Goal: Task Accomplishment & Management: Use online tool/utility

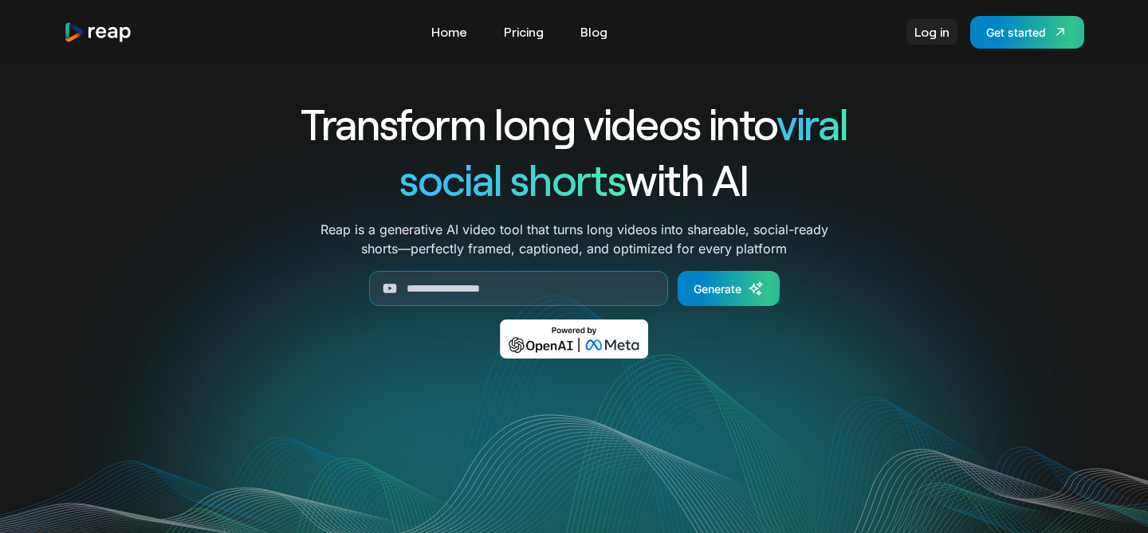
click at [928, 33] on link "Log in" at bounding box center [932, 32] width 51 height 26
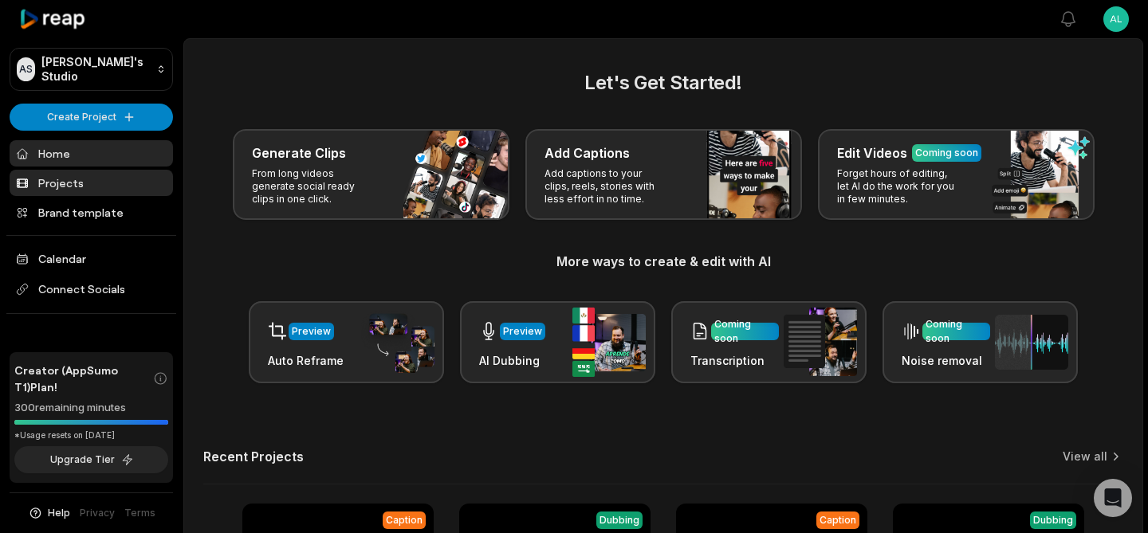
click at [65, 191] on link "Projects" at bounding box center [91, 183] width 163 height 26
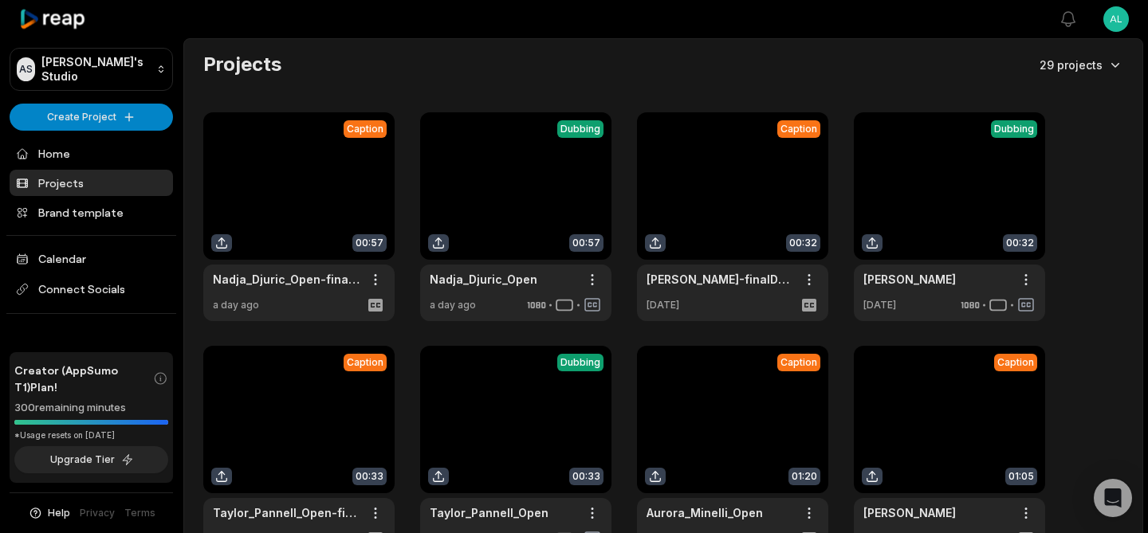
click at [1084, 62] on html "AS Alessio's Studio Create Project Home Projects Brand template Calendar Connec…" at bounding box center [574, 266] width 1148 height 533
click at [873, 61] on html "AS Alessio's Studio Create Project Home Projects Brand template Calendar Connec…" at bounding box center [574, 266] width 1148 height 533
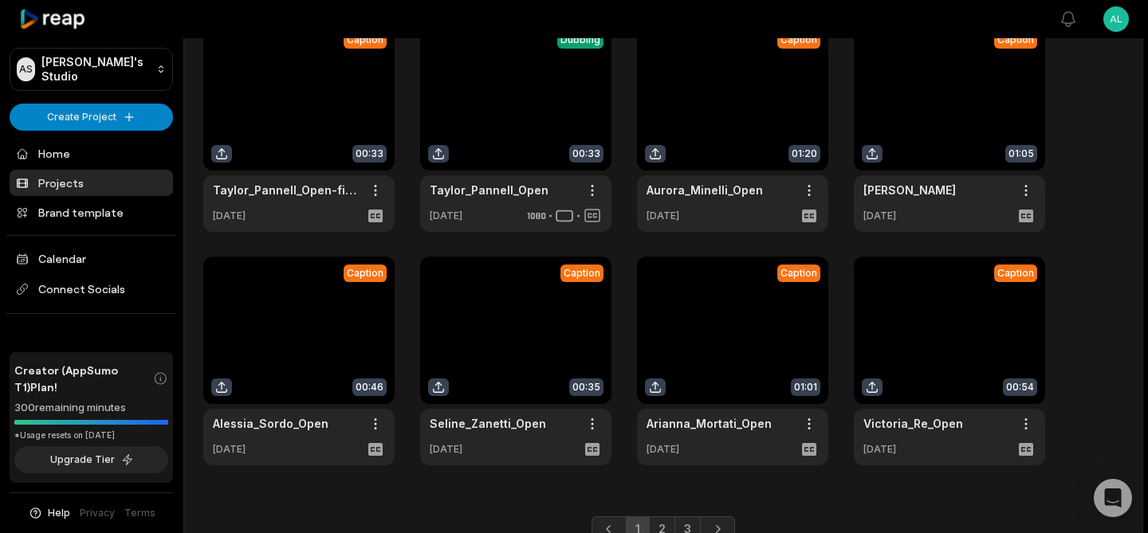
scroll to position [395, 0]
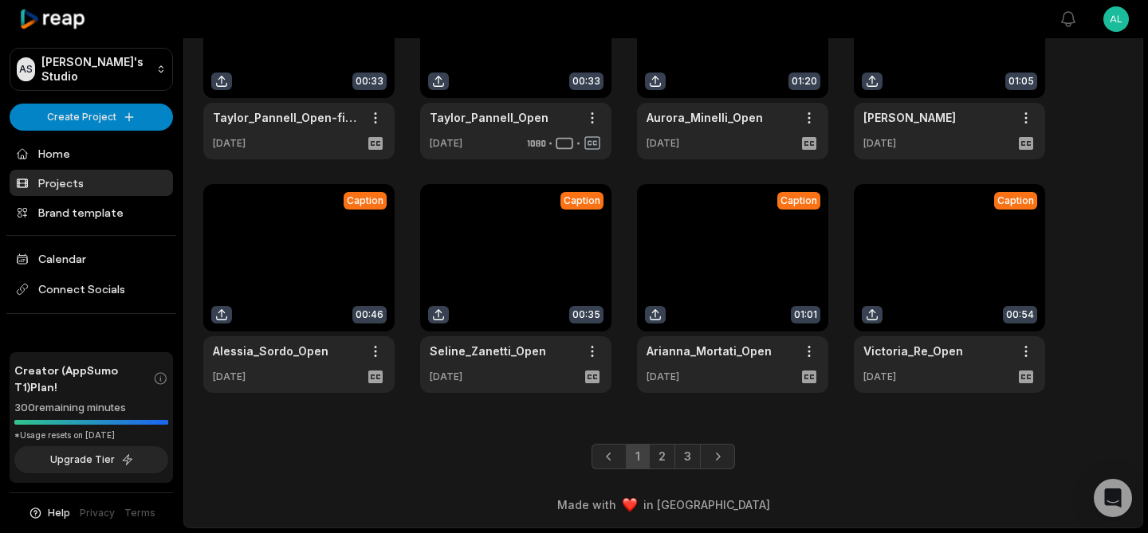
click at [305, 269] on link at bounding box center [298, 288] width 191 height 209
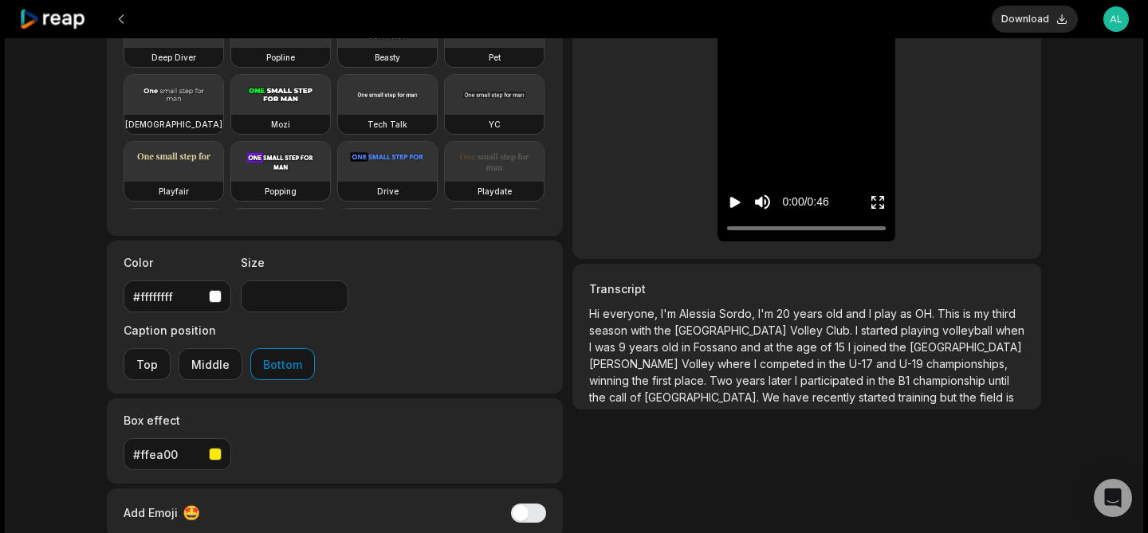
scroll to position [208, 0]
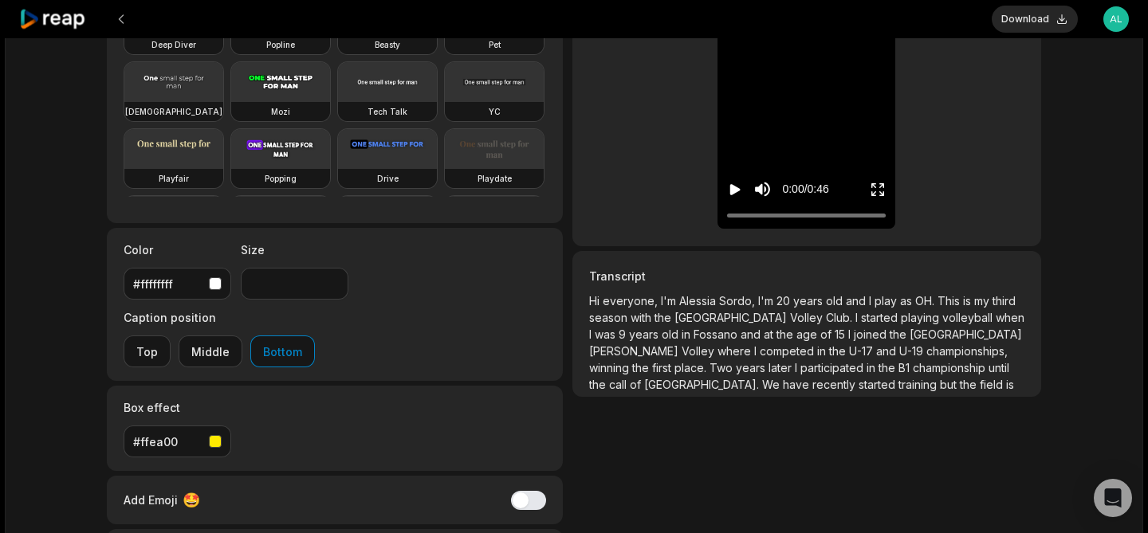
click at [777, 336] on span "the" at bounding box center [787, 335] width 20 height 14
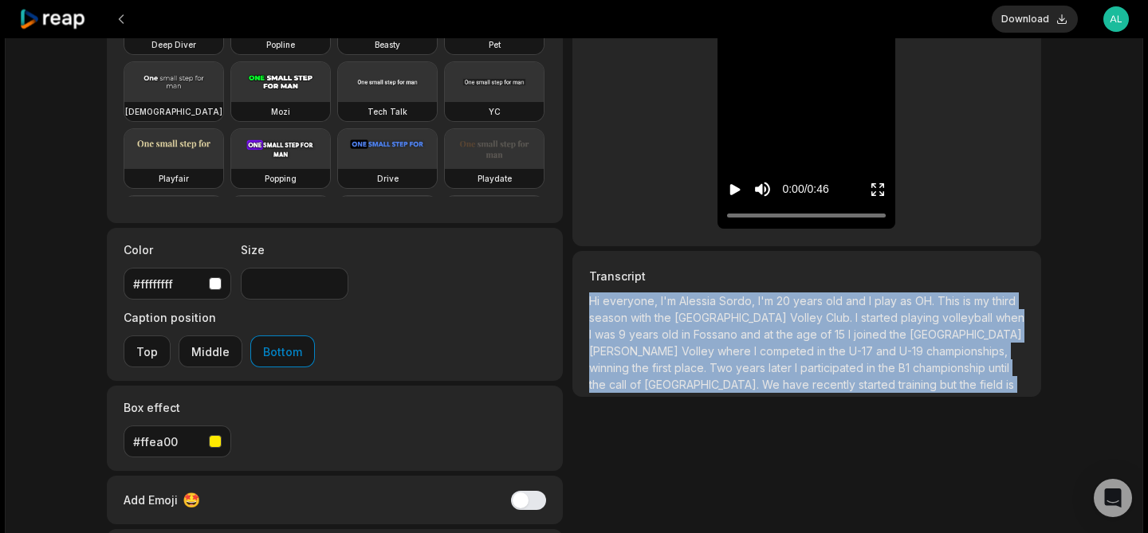
click at [777, 336] on span "the" at bounding box center [787, 335] width 20 height 14
copy p "Hi everyone, I'm Alessia Sordo, I'm 20 years old and I play as OH. This is my t…"
